Goal: Obtain resource: Obtain resource

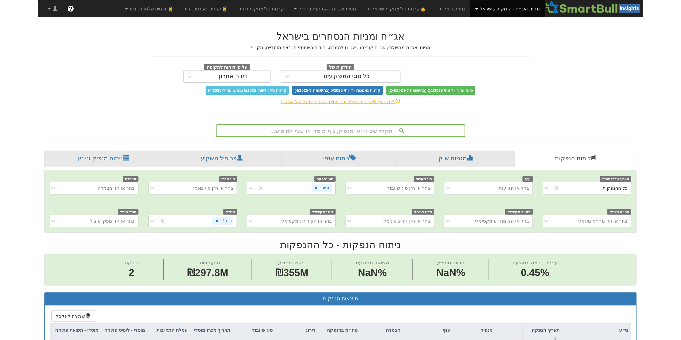
scroll to position [0, 805]
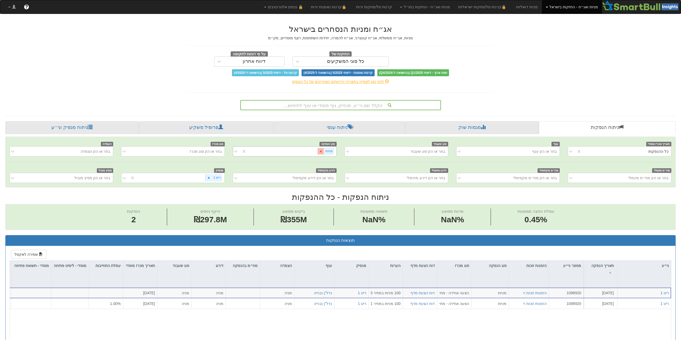
click at [321, 152] on icon at bounding box center [321, 151] width 2 height 2
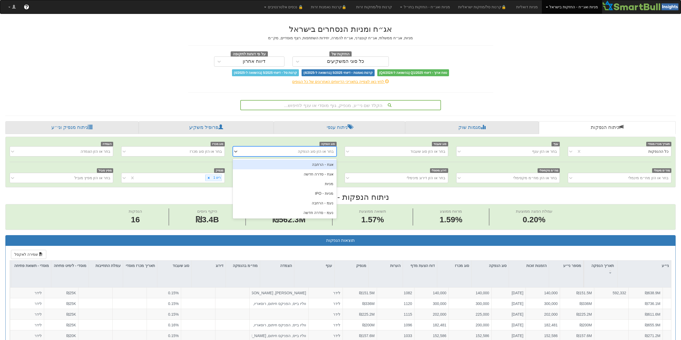
click at [321, 152] on div "בחר או הזן סוג הנפקה" at bounding box center [316, 151] width 36 height 5
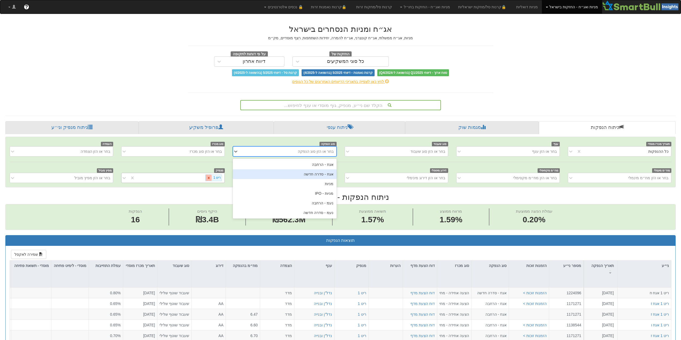
click at [212, 179] on div at bounding box center [209, 178] width 6 height 6
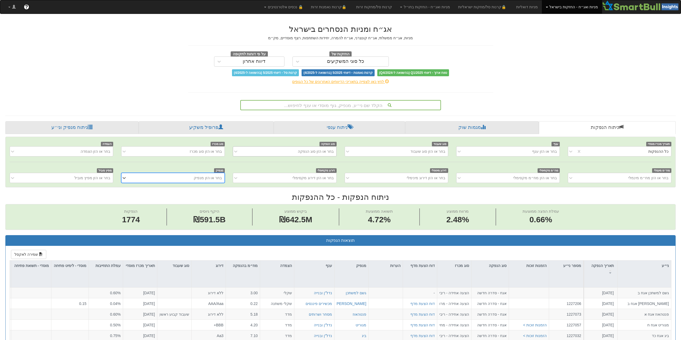
click at [324, 154] on div "בחר או הזן סוג הנפקה" at bounding box center [316, 151] width 36 height 5
click at [415, 163] on div "תאריך מכרז מוסדי כל ההנפקות ענף בחר או הזן ענף סוג שעבוד בחר או הזן סוג שעבוד ס…" at bounding box center [341, 162] width 670 height 50
click at [487, 178] on icon at bounding box center [571, 178] width 3 height 2
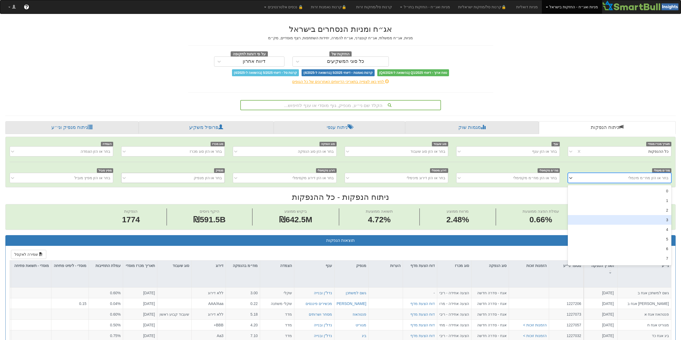
click at [487, 221] on div "3" at bounding box center [620, 220] width 104 height 10
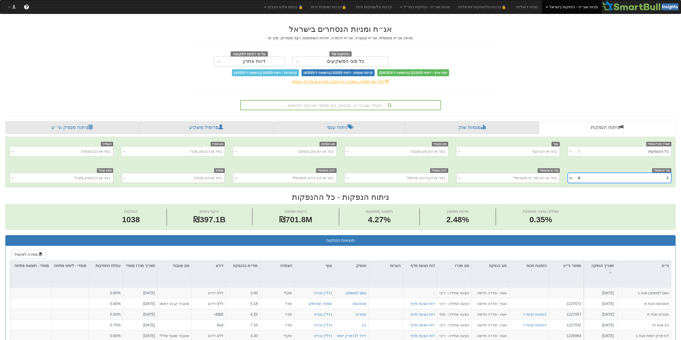
click at [487, 177] on div "בחר או הזן מח״מ מקסימלי" at bounding box center [536, 177] width 44 height 5
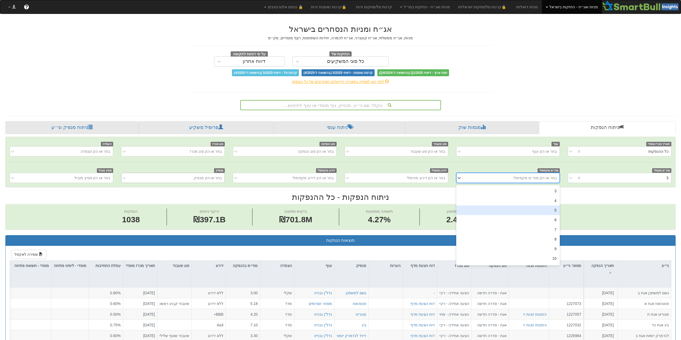
click at [487, 211] on div "5" at bounding box center [509, 211] width 104 height 10
click at [487, 211] on span "עמלת הפצה ממוצעת" at bounding box center [541, 211] width 36 height 5
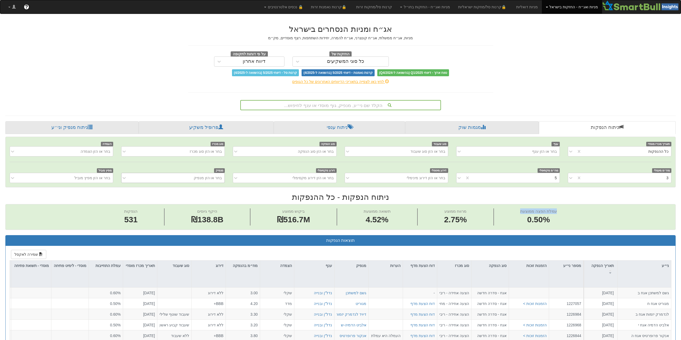
click at [487, 211] on span "עמלת הפצה ממוצעת" at bounding box center [539, 211] width 36 height 5
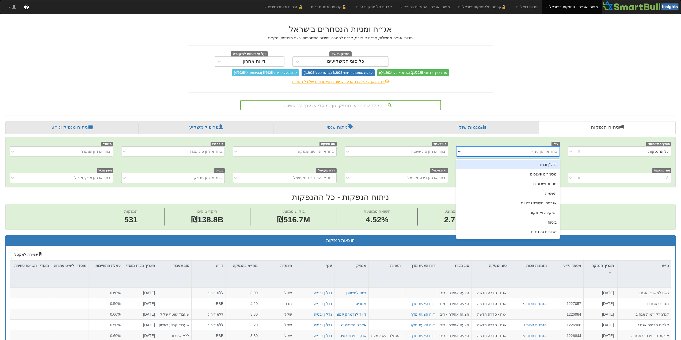
click at [460, 151] on icon at bounding box center [459, 151] width 5 height 5
click at [487, 167] on div "נדל"ן ובנייה" at bounding box center [509, 165] width 104 height 10
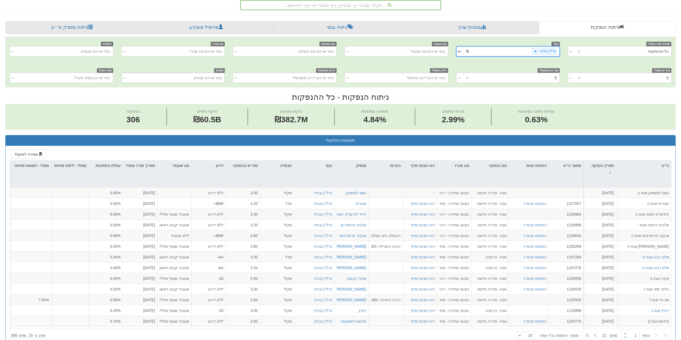
scroll to position [187, 0]
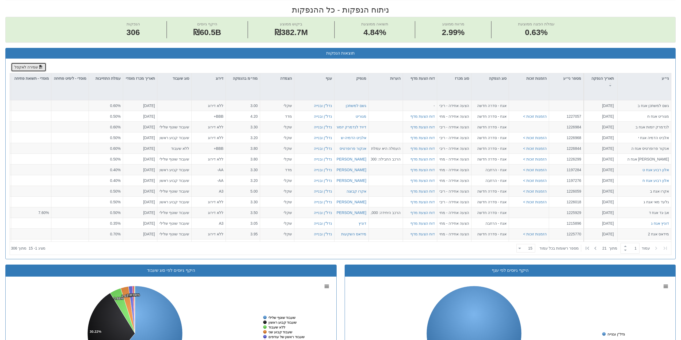
click at [34, 68] on button "שמירה לאקסל" at bounding box center [28, 67] width 35 height 9
drag, startPoint x: 610, startPoint y: 10, endPoint x: 618, endPoint y: 2, distance: 11.2
click at [487, 10] on h2 "ניתוח הנפקות - כל ההנפקות" at bounding box center [340, 9] width 671 height 9
